Goal: Information Seeking & Learning: Understand process/instructions

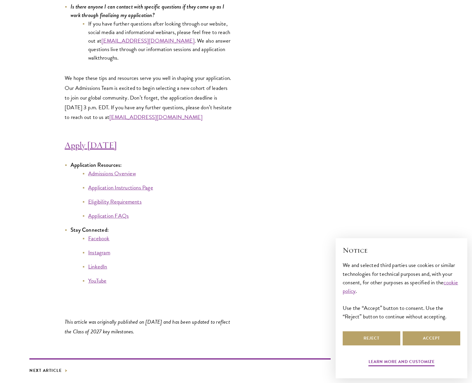
scroll to position [3173, 0]
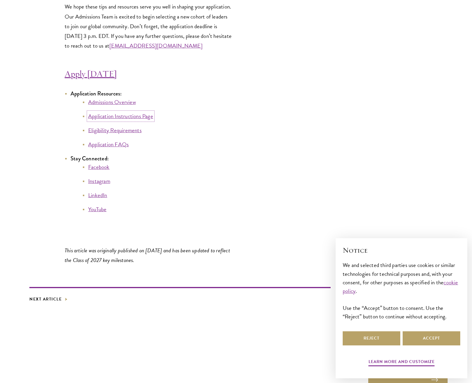
click at [137, 116] on link "Application Instructions Page" at bounding box center [120, 116] width 65 height 9
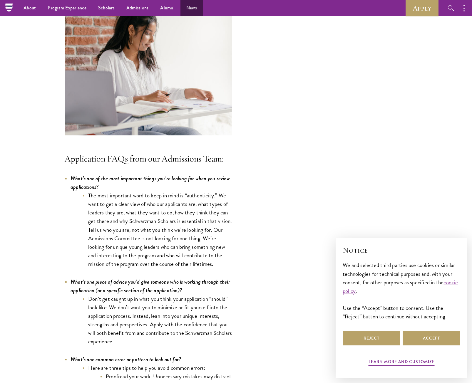
scroll to position [1557, 0]
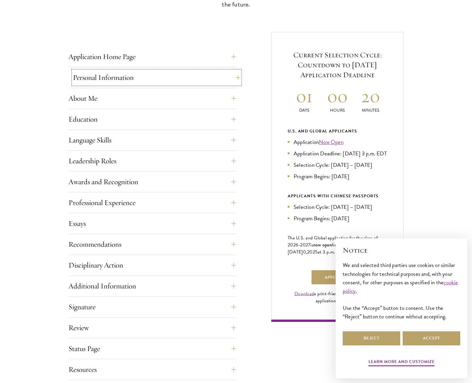
click at [231, 74] on button "Personal Information" at bounding box center [156, 78] width 167 height 14
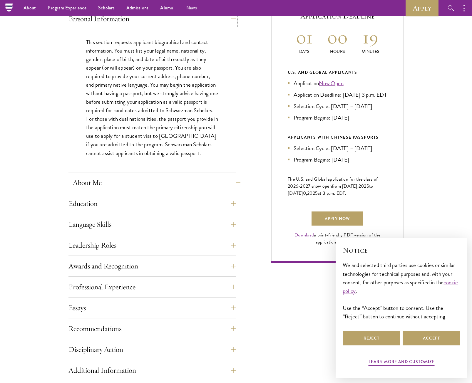
scroll to position [235, 0]
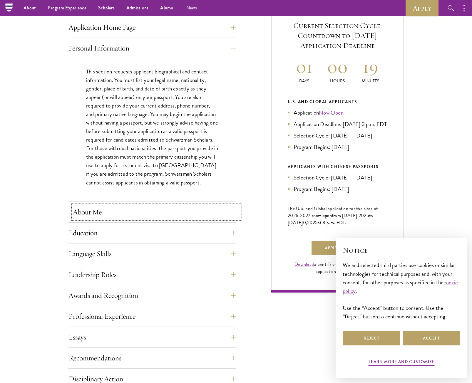
click at [210, 216] on button "About Me" at bounding box center [156, 212] width 167 height 14
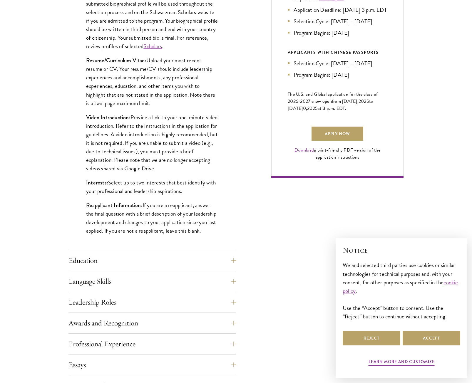
scroll to position [353, 0]
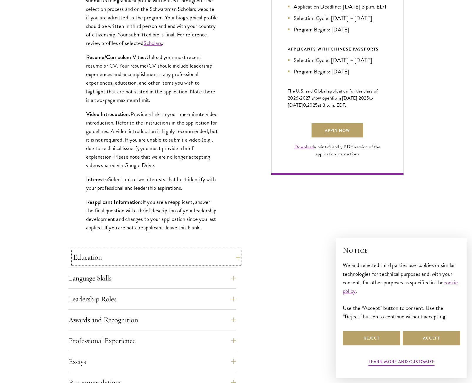
click at [175, 254] on button "Education" at bounding box center [156, 257] width 167 height 14
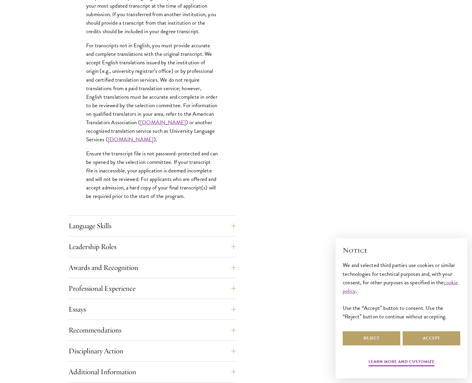
scroll to position [823, 0]
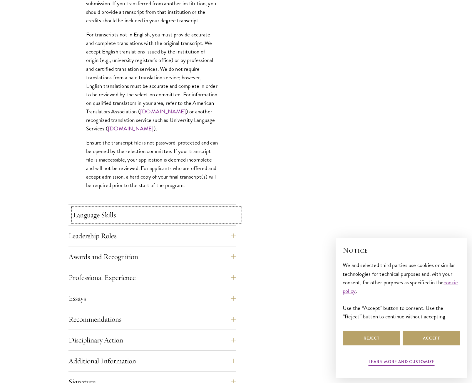
click at [125, 219] on button "Language Skills" at bounding box center [156, 215] width 167 height 14
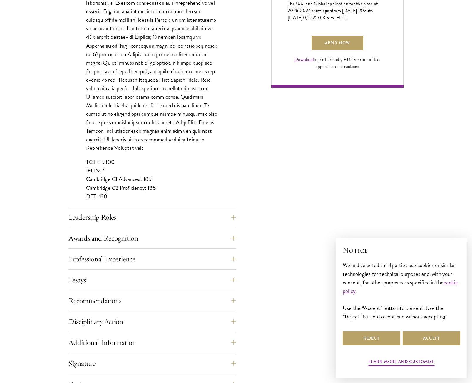
scroll to position [441, 0]
click at [136, 213] on button "Leadership Roles" at bounding box center [156, 217] width 167 height 14
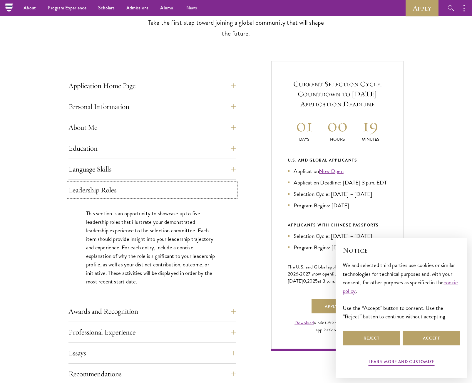
scroll to position [176, 0]
click at [160, 305] on button "Awards and Recognition" at bounding box center [156, 312] width 167 height 14
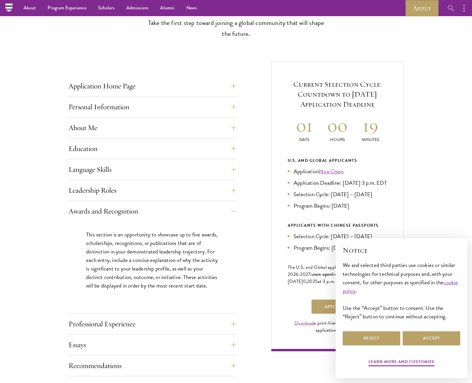
click at [157, 305] on div "This section is an opportunity to showcase up to five awards, scholarships, rec…" at bounding box center [151, 263] width 167 height 83
click at [161, 319] on button "Professional Experience" at bounding box center [156, 324] width 167 height 14
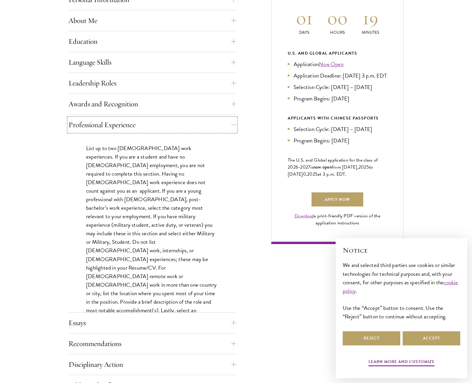
scroll to position [294, 0]
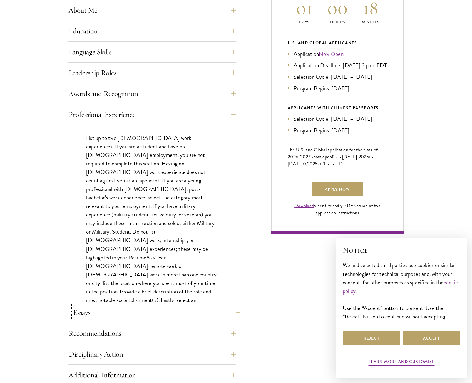
click at [156, 306] on button "Essays" at bounding box center [156, 313] width 167 height 14
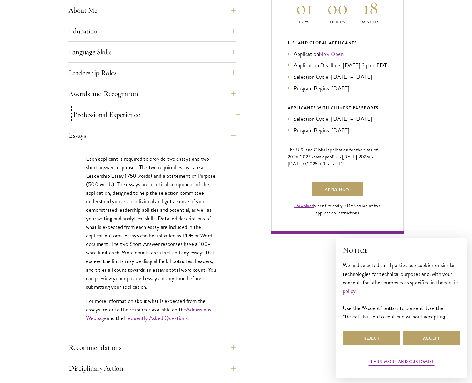
click at [173, 120] on button "Professional Experience" at bounding box center [156, 115] width 167 height 14
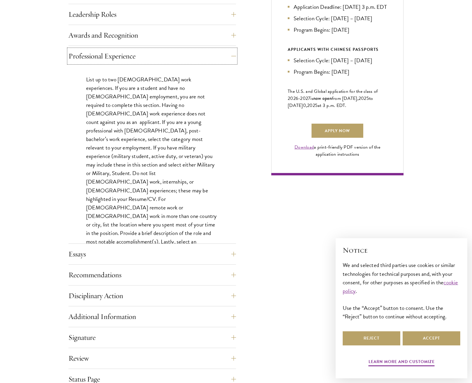
scroll to position [353, 0]
click at [173, 255] on button "Essays" at bounding box center [156, 254] width 167 height 14
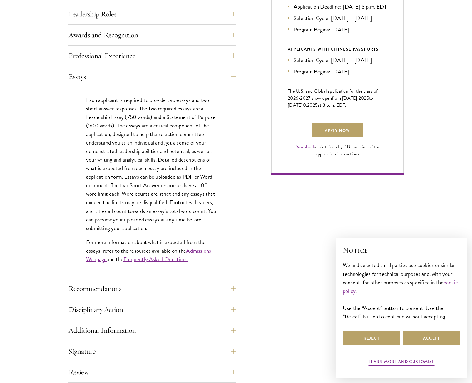
scroll to position [382, 0]
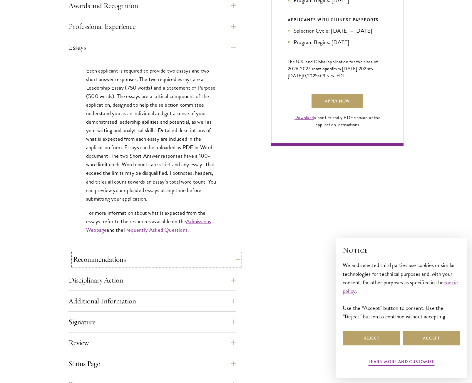
click at [157, 260] on button "Recommendations" at bounding box center [156, 259] width 167 height 14
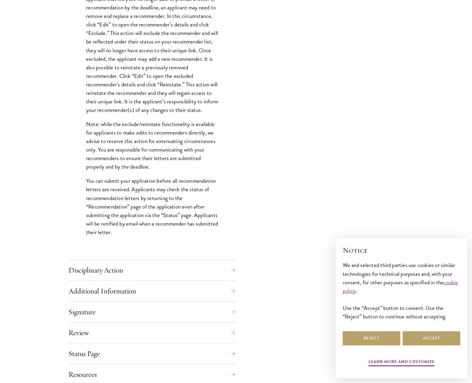
scroll to position [705, 0]
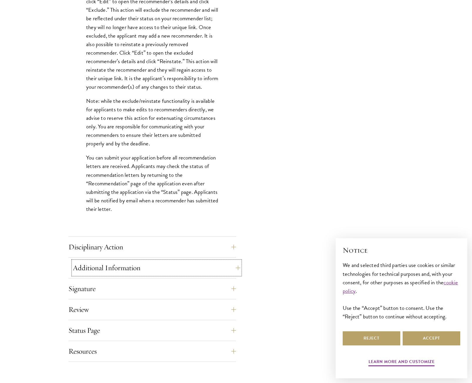
click at [180, 270] on button "Additional Information" at bounding box center [156, 268] width 167 height 14
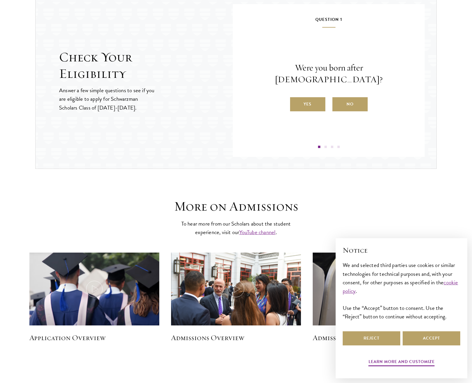
scroll to position [823, 0]
